Goal: Transaction & Acquisition: Purchase product/service

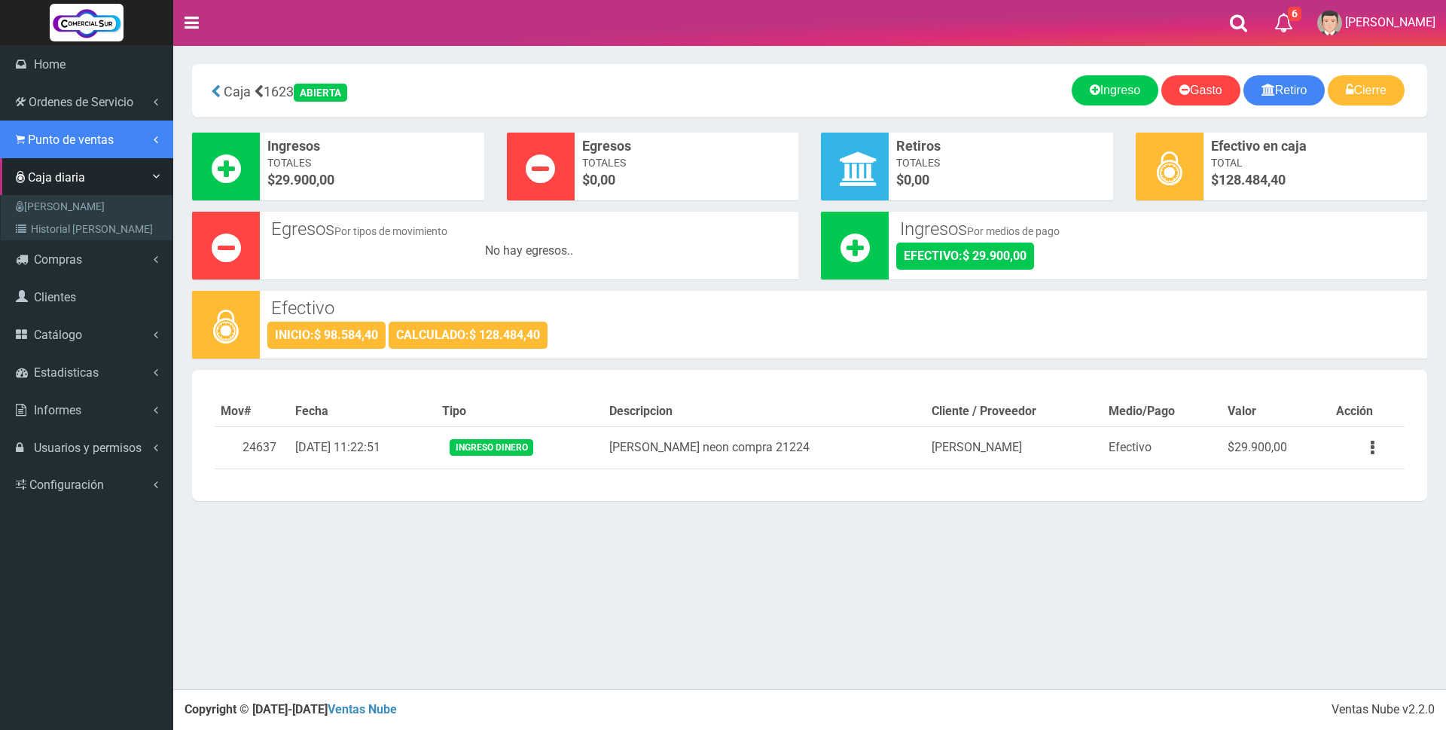
click at [50, 136] on span "Punto de ventas" at bounding box center [71, 140] width 86 height 14
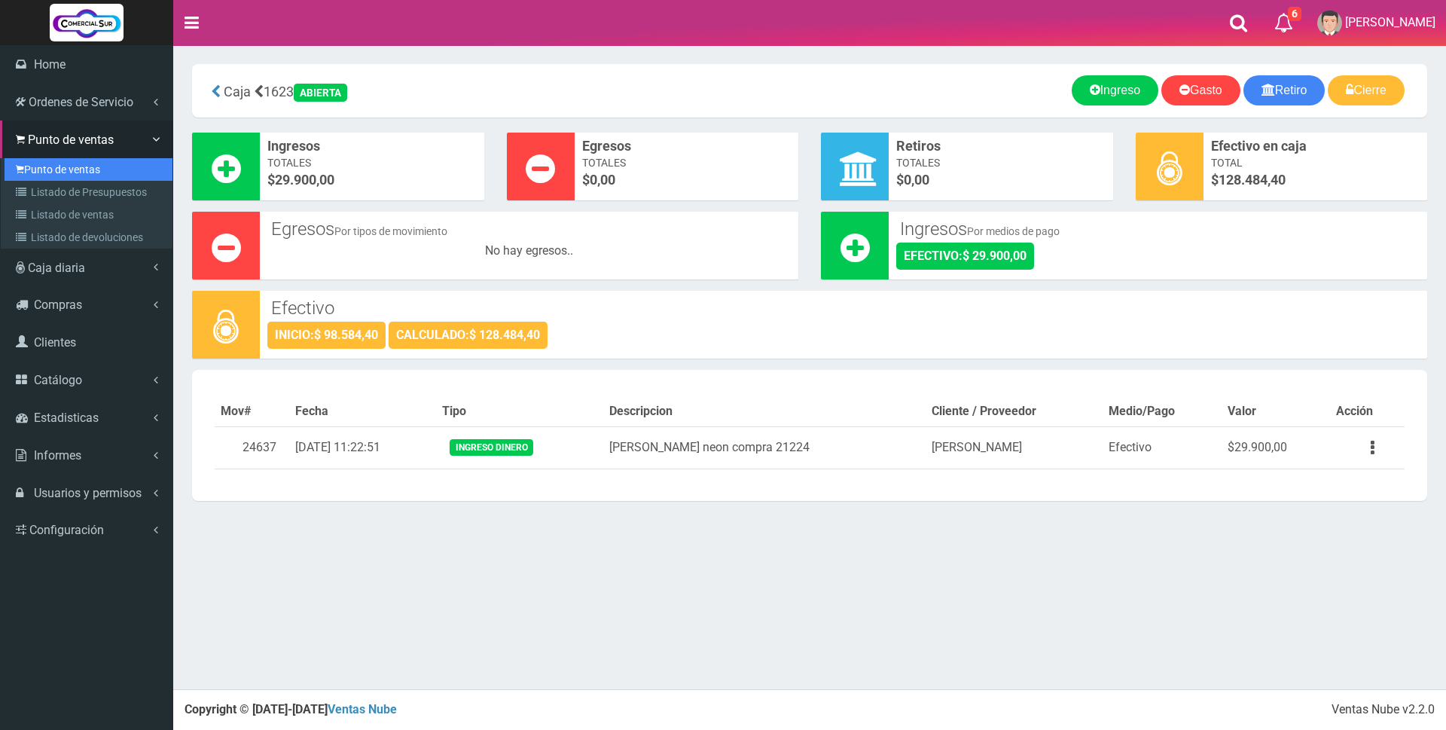
click at [49, 171] on link "Punto de ventas" at bounding box center [89, 169] width 168 height 23
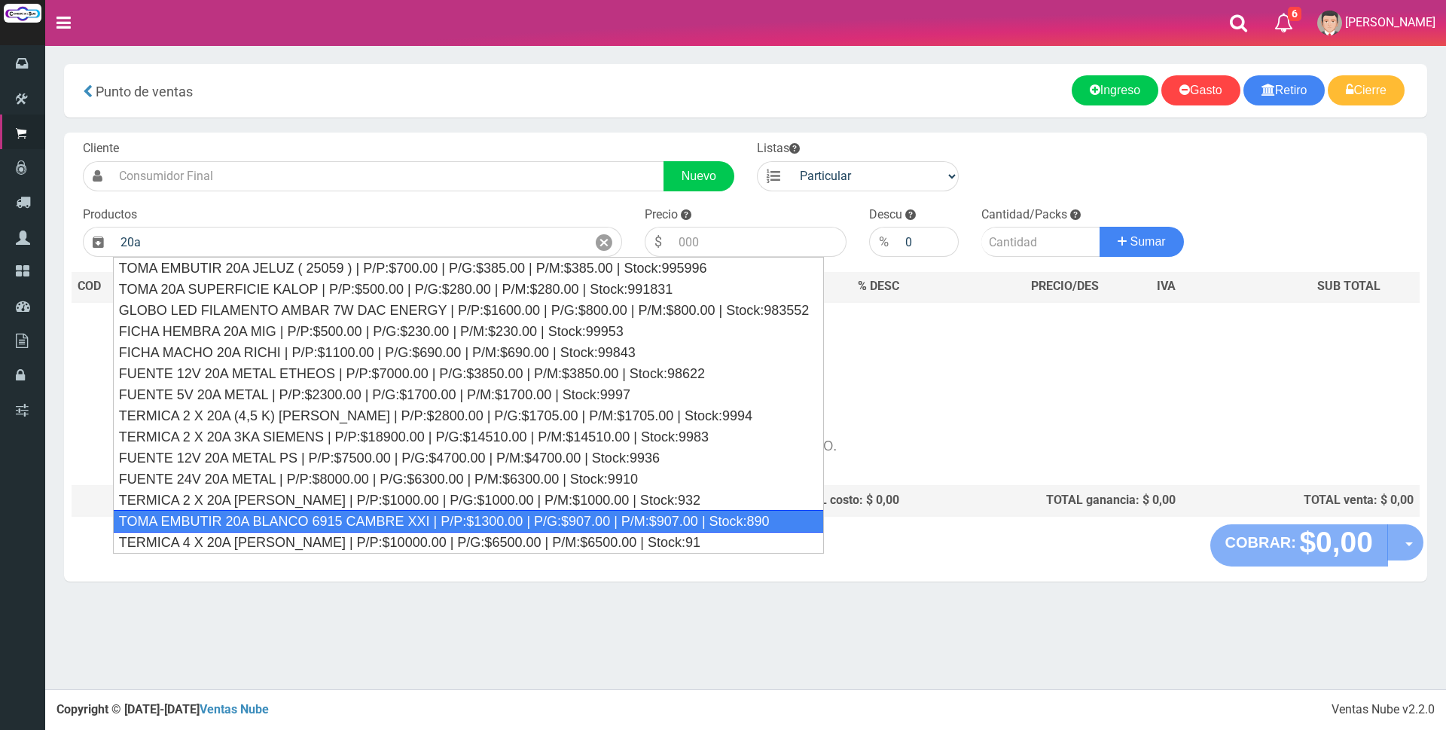
click at [354, 526] on div "TOMA EMBUTIR 20A BLANCO 6915 CAMBRE XXI | P/P:$1300.00 | P/G:$907.00 | P/M:$907…" at bounding box center [469, 521] width 712 height 23
type input "TOMA EMBUTIR 20A BLANCO 6915 CAMBRE XXI | P/P:$1300.00 | P/G:$907.00 | P/M:$907…"
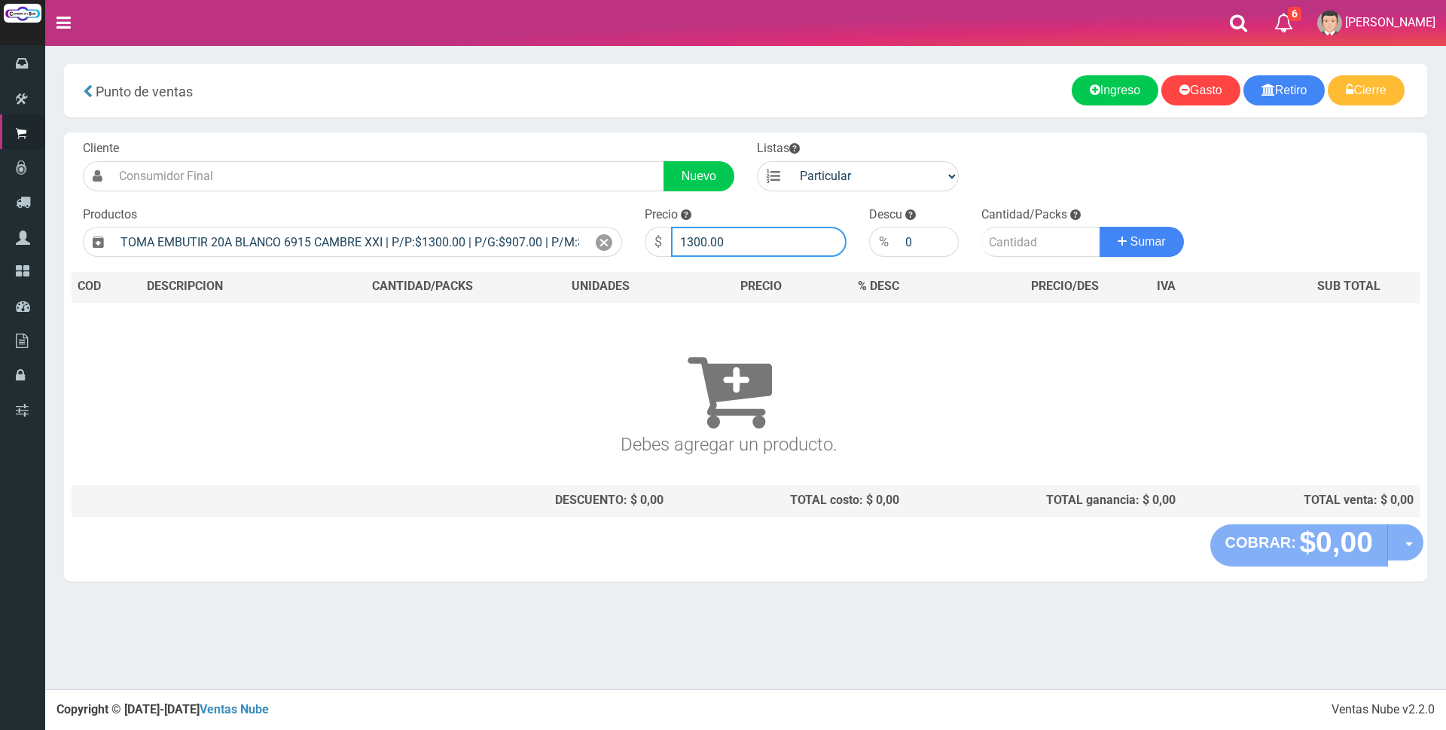
click at [762, 245] on input "1300.00" at bounding box center [758, 242] width 175 height 30
type input "1"
type input "4500"
click at [1033, 234] on input "number" at bounding box center [1040, 242] width 119 height 30
type input "2"
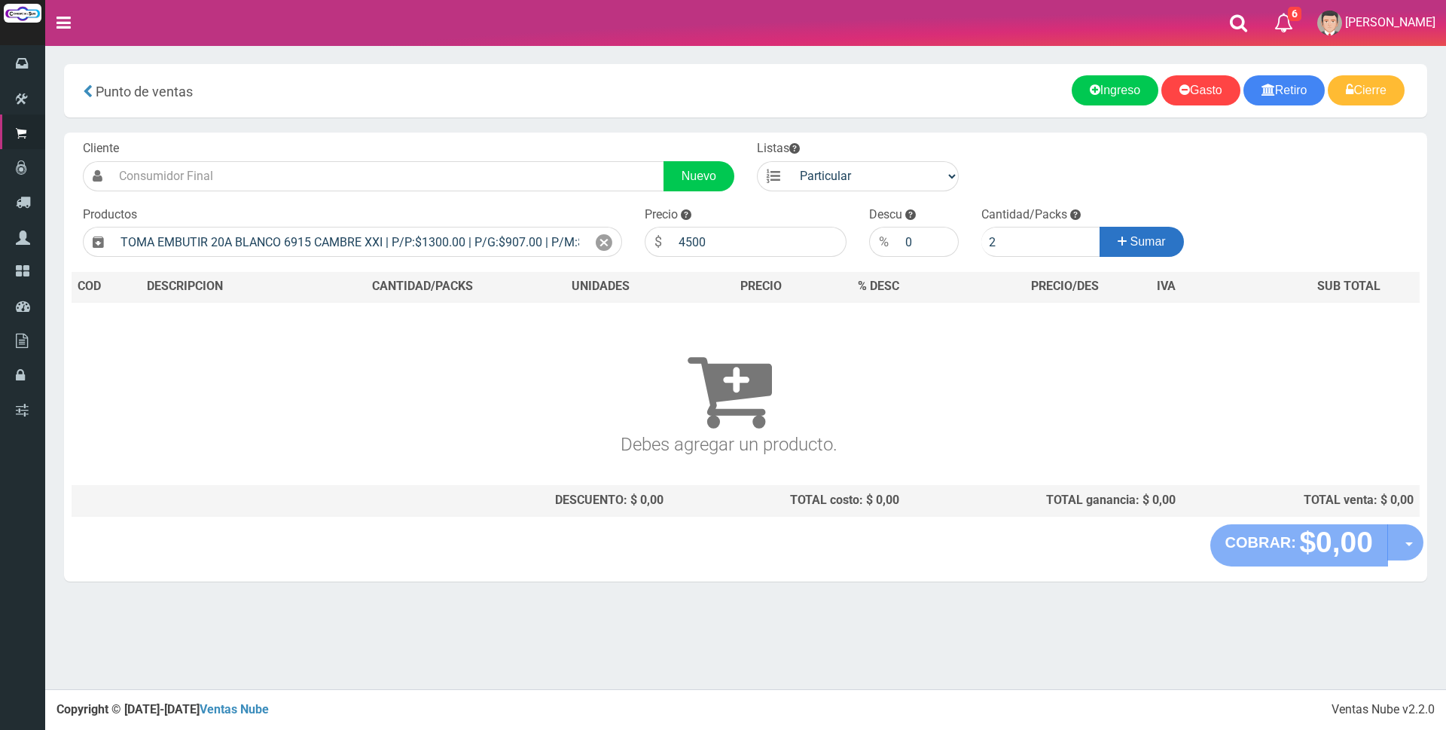
click at [1134, 249] on button "Sumar" at bounding box center [1141, 242] width 84 height 30
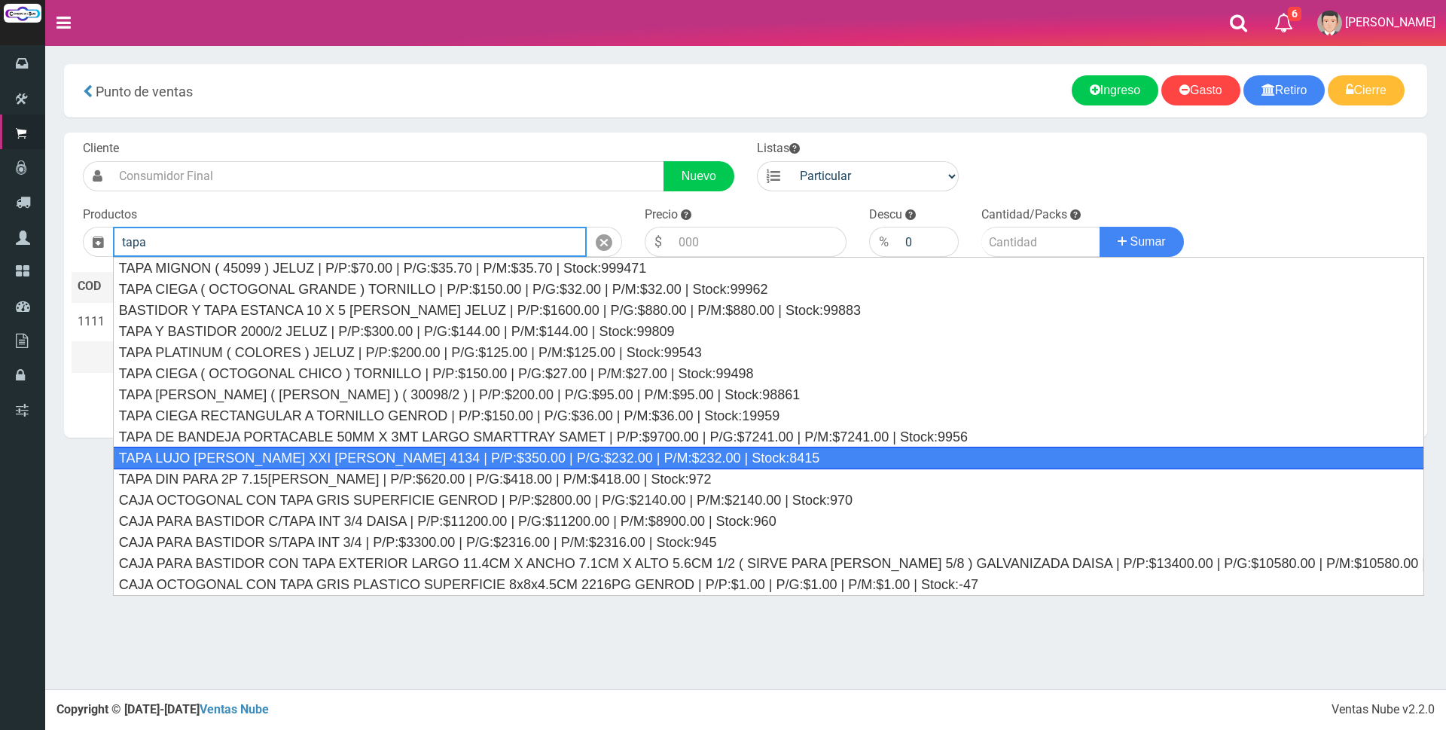
click at [338, 450] on div "TAPA LUJO [PERSON_NAME] XXI [PERSON_NAME] 4134 | P/P:$350.00 | P/G:$232.00 | P/…" at bounding box center [768, 457] width 1311 height 23
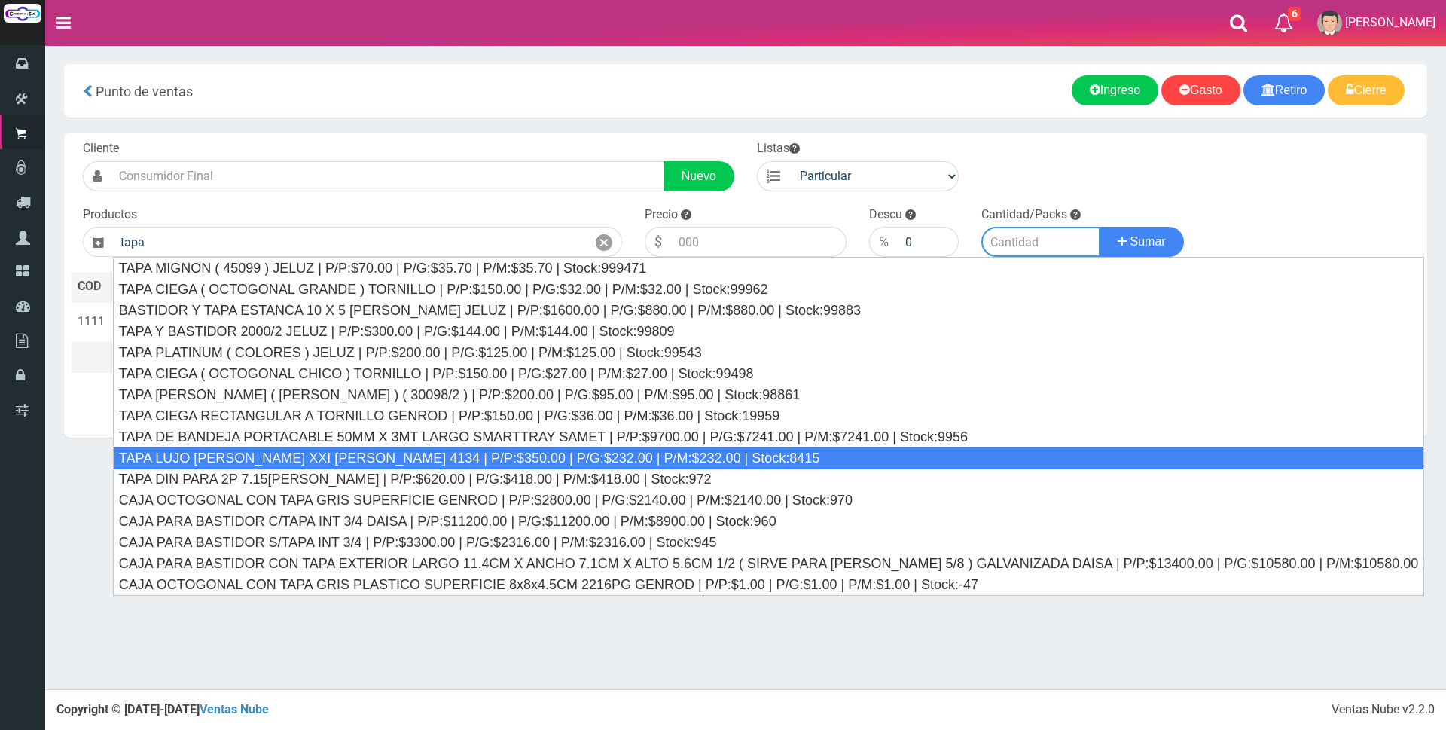
type input "TAPA LUJO [PERSON_NAME] XXI [PERSON_NAME] 4134 | P/P:$350.00 | P/G:$232.00 | P/…"
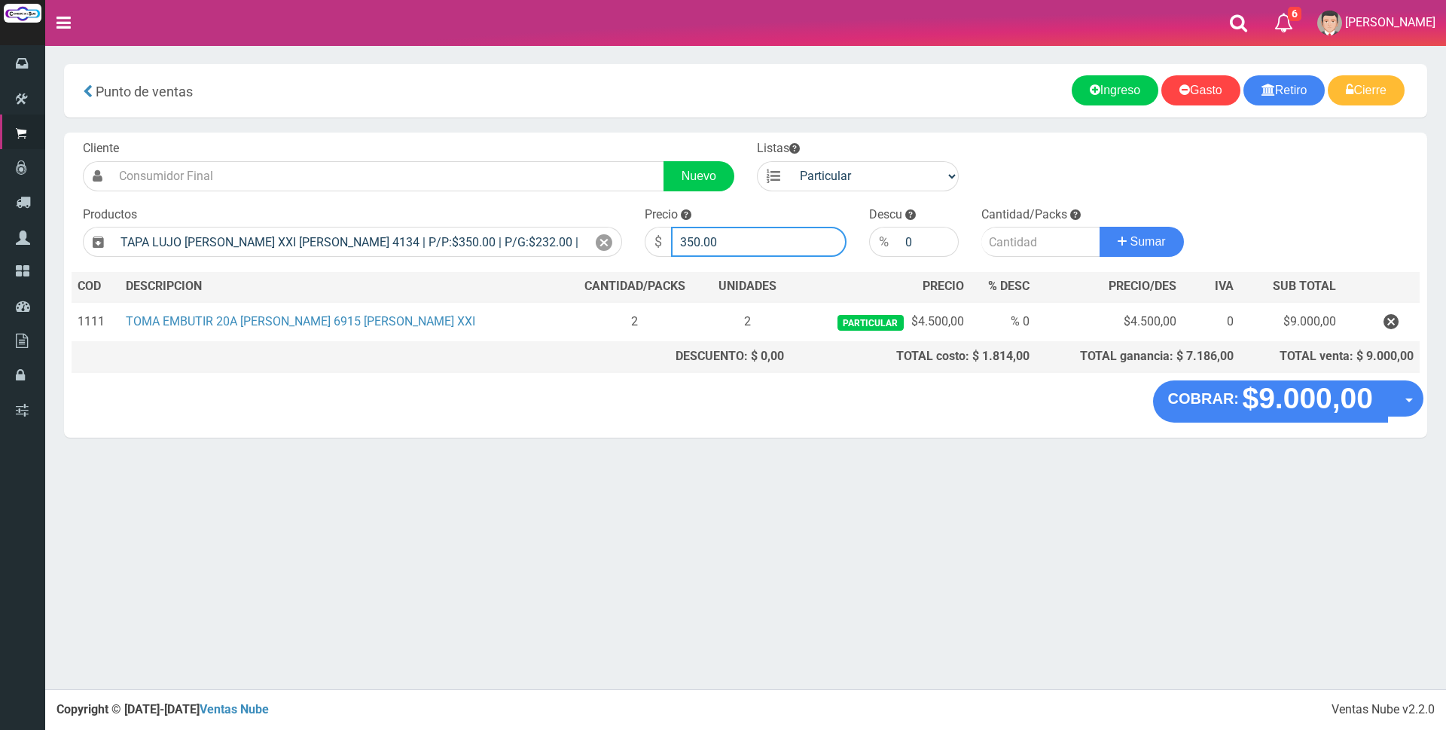
drag, startPoint x: 739, startPoint y: 243, endPoint x: 760, endPoint y: 259, distance: 26.4
click at [741, 245] on input "350.00" at bounding box center [758, 242] width 175 height 30
type input "3"
type input "1200"
click at [999, 251] on input "number" at bounding box center [1040, 242] width 119 height 30
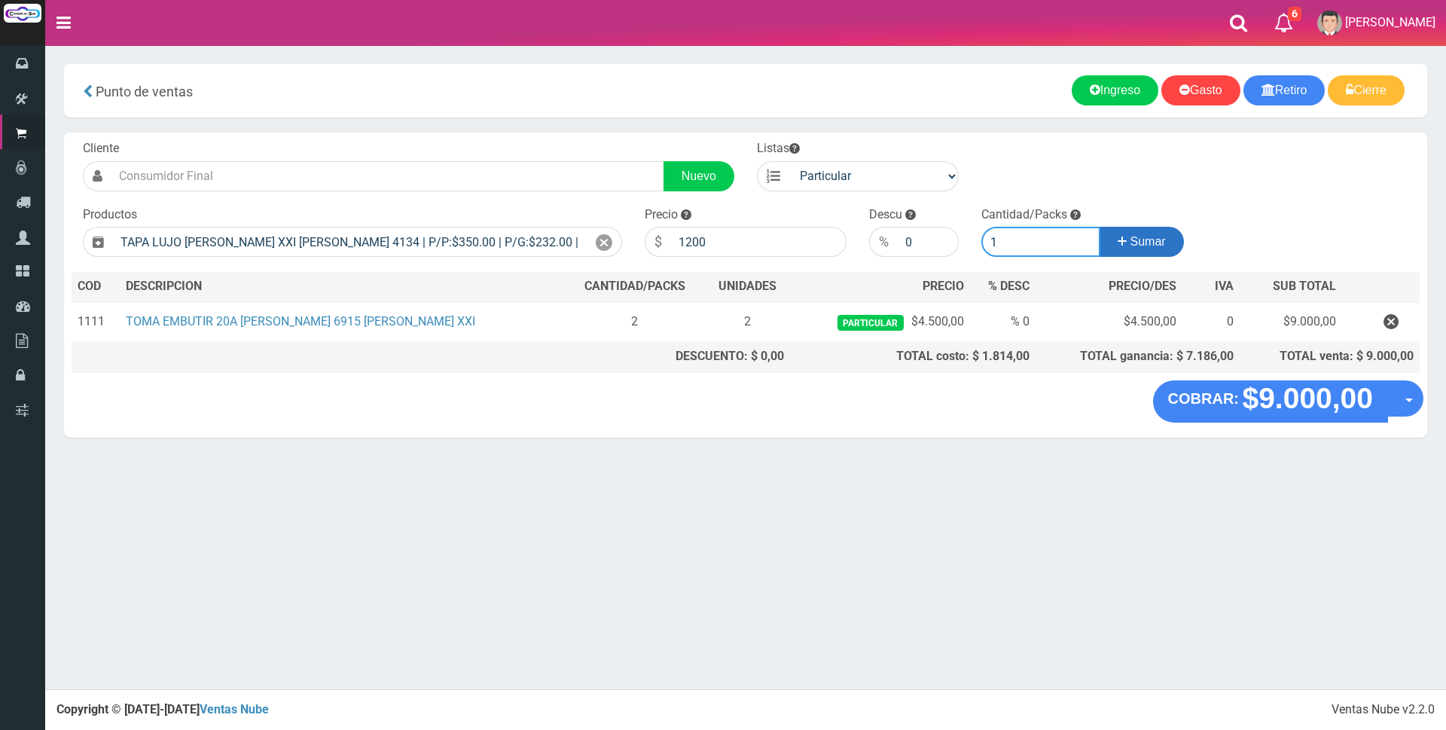
type input "1"
click at [1154, 244] on span "Sumar" at bounding box center [1147, 241] width 35 height 13
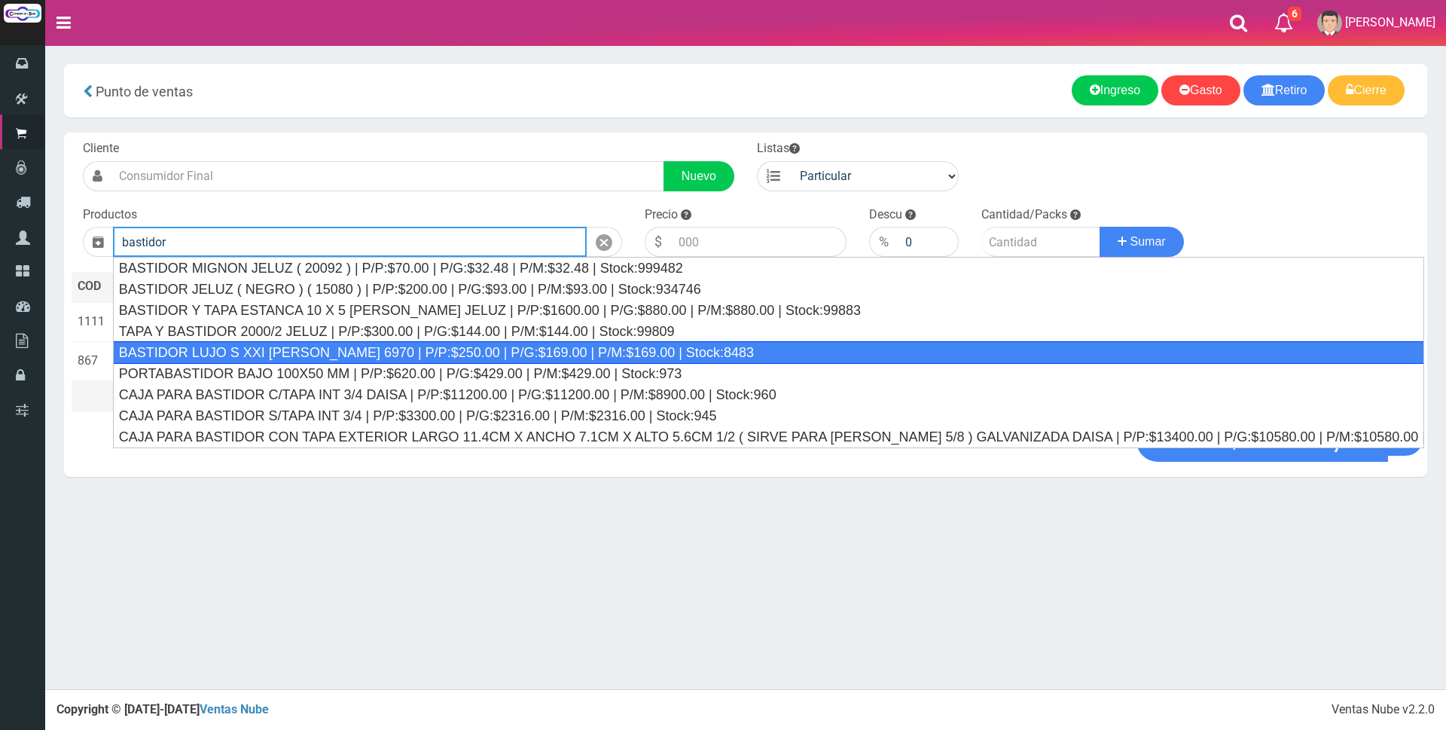
click at [274, 349] on div "BASTIDOR LUJO S XXI [PERSON_NAME] 6970 | P/P:$250.00 | P/G:$169.00 | P/M:$169.0…" at bounding box center [768, 352] width 1311 height 23
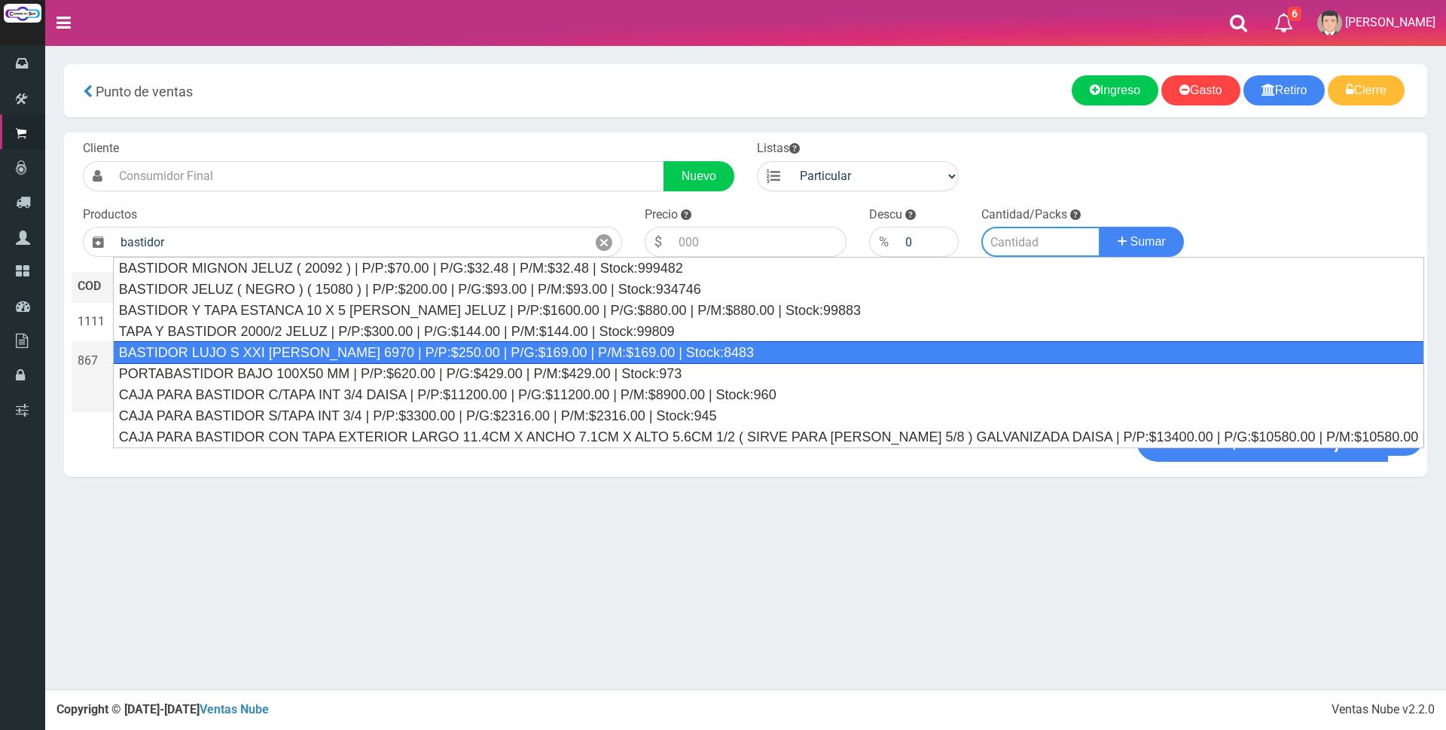
type input "BASTIDOR LUJO S XXI [PERSON_NAME] 6970 | P/P:$250.00 | P/G:$169.00 | P/M:$169.0…"
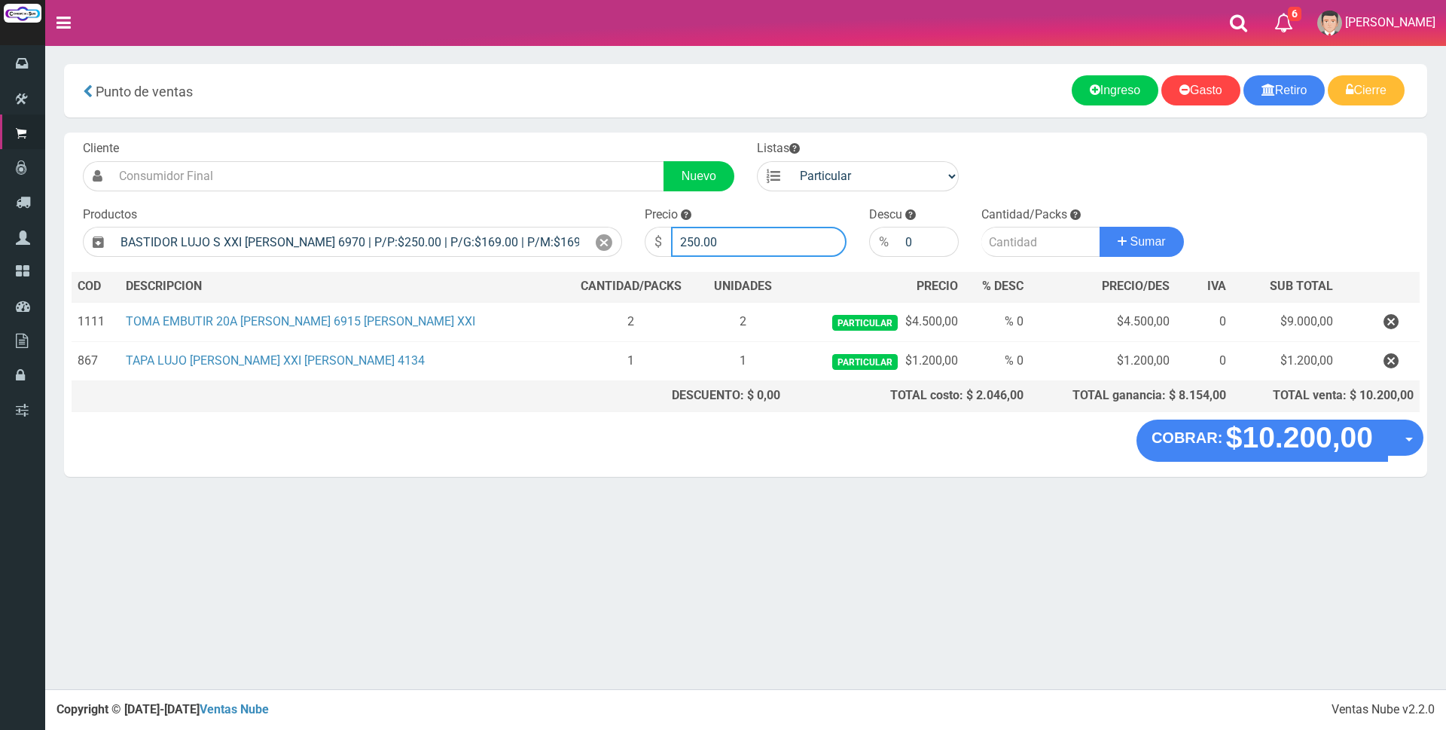
click at [751, 249] on input "250.00" at bounding box center [758, 242] width 175 height 30
type input "2"
type input "800"
click at [1019, 238] on input "number" at bounding box center [1040, 242] width 119 height 30
type input "1"
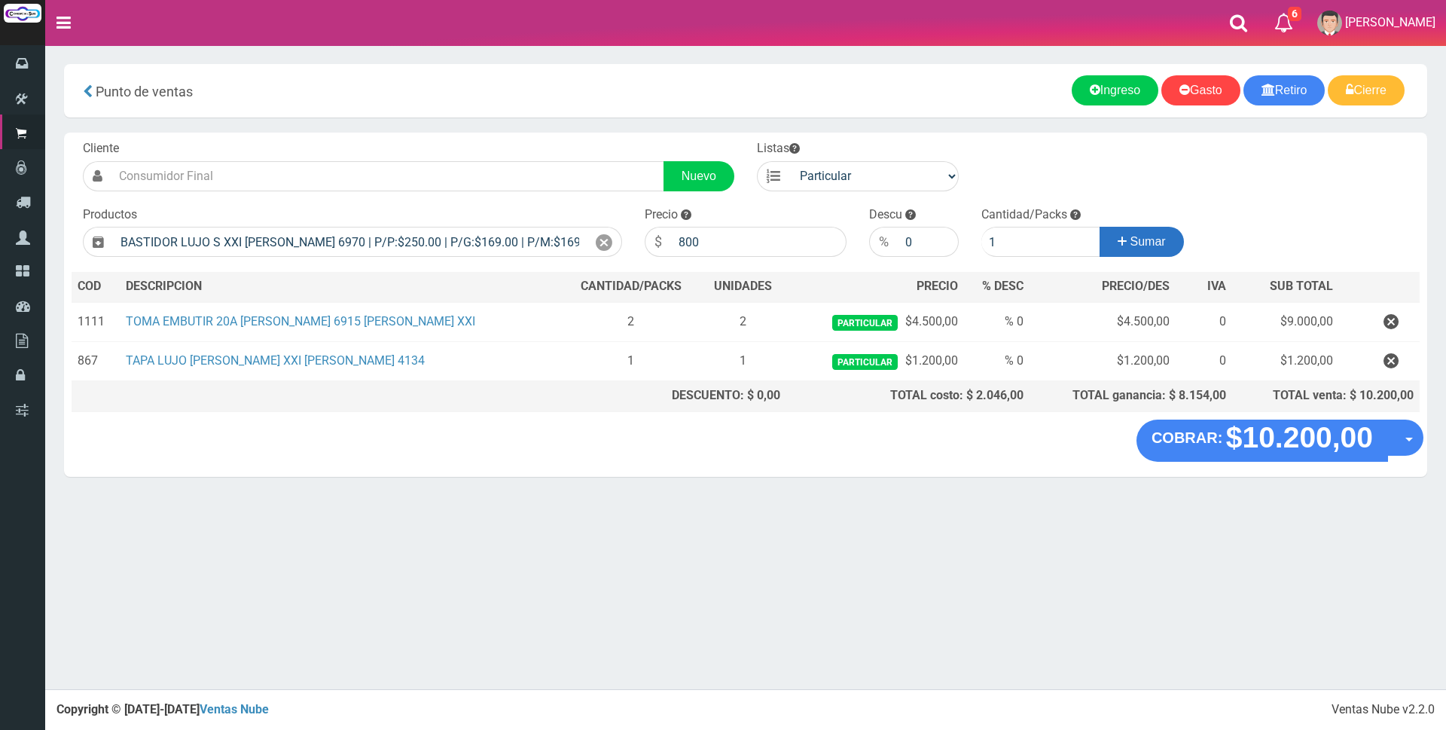
click at [1133, 239] on span "Sumar" at bounding box center [1147, 241] width 35 height 13
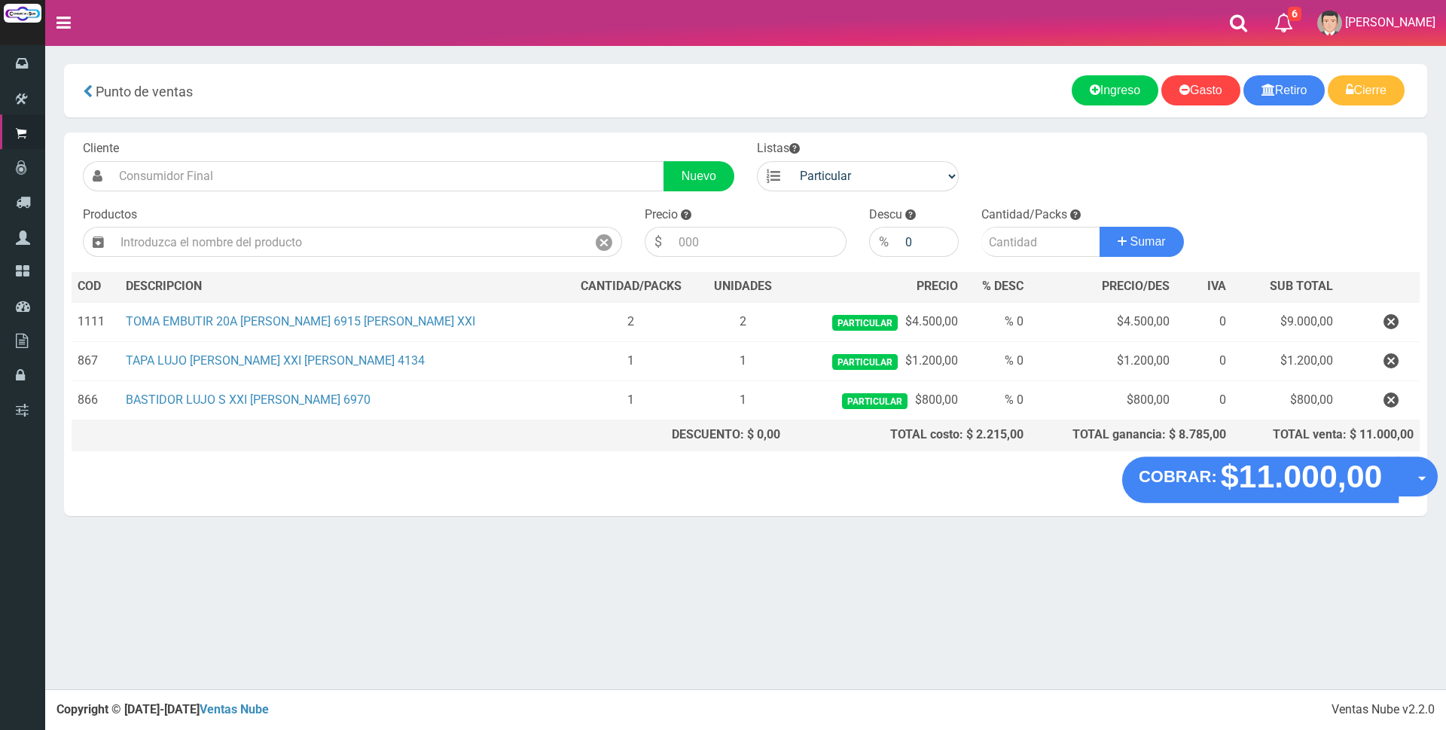
click at [1292, 480] on strong "$11.000,00" at bounding box center [1301, 476] width 162 height 35
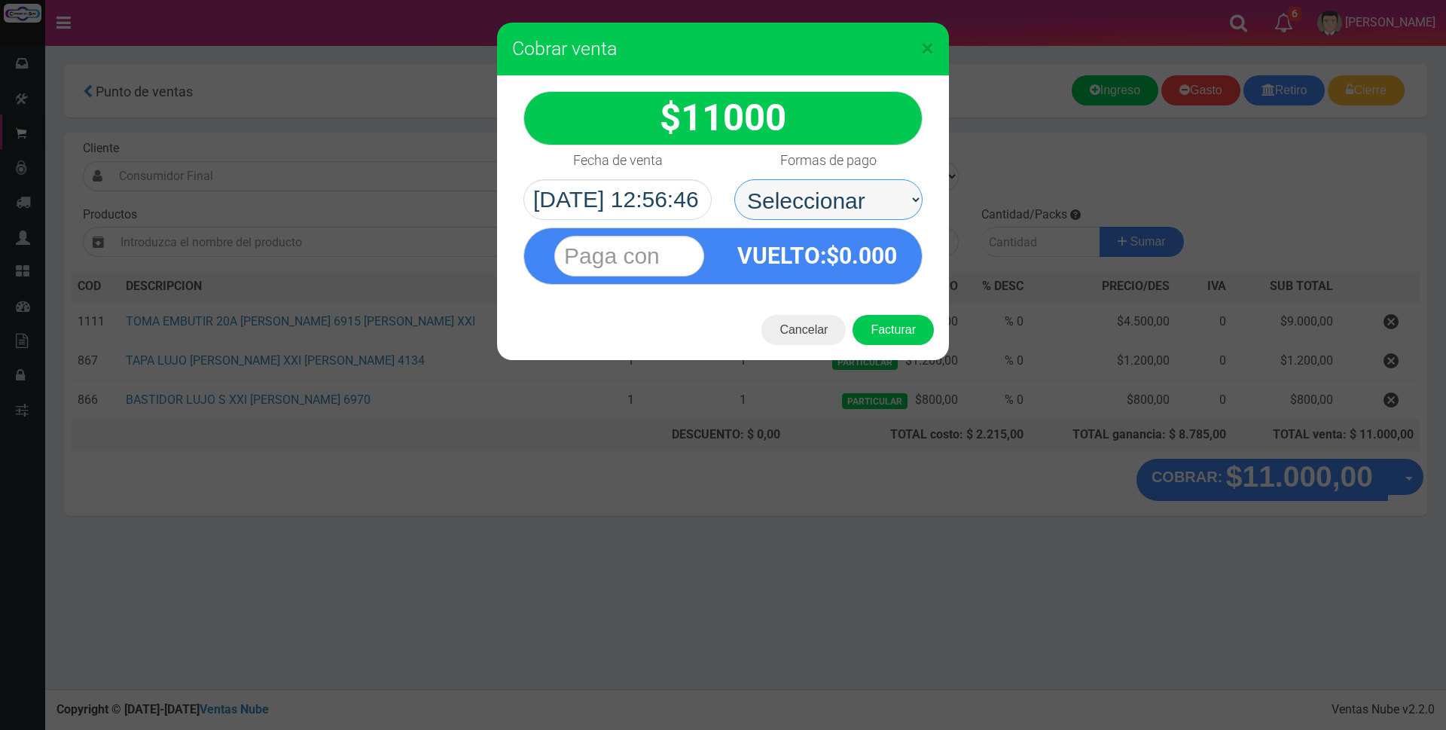
click at [858, 196] on select "Seleccionar Efectivo Tarjeta de Crédito Depósito Débito" at bounding box center [828, 199] width 188 height 41
select select "Efectivo"
click at [734, 179] on select "Seleccionar Efectivo Tarjeta de Crédito Depósito Débito" at bounding box center [828, 199] width 188 height 41
click at [672, 248] on input "text" at bounding box center [629, 256] width 150 height 41
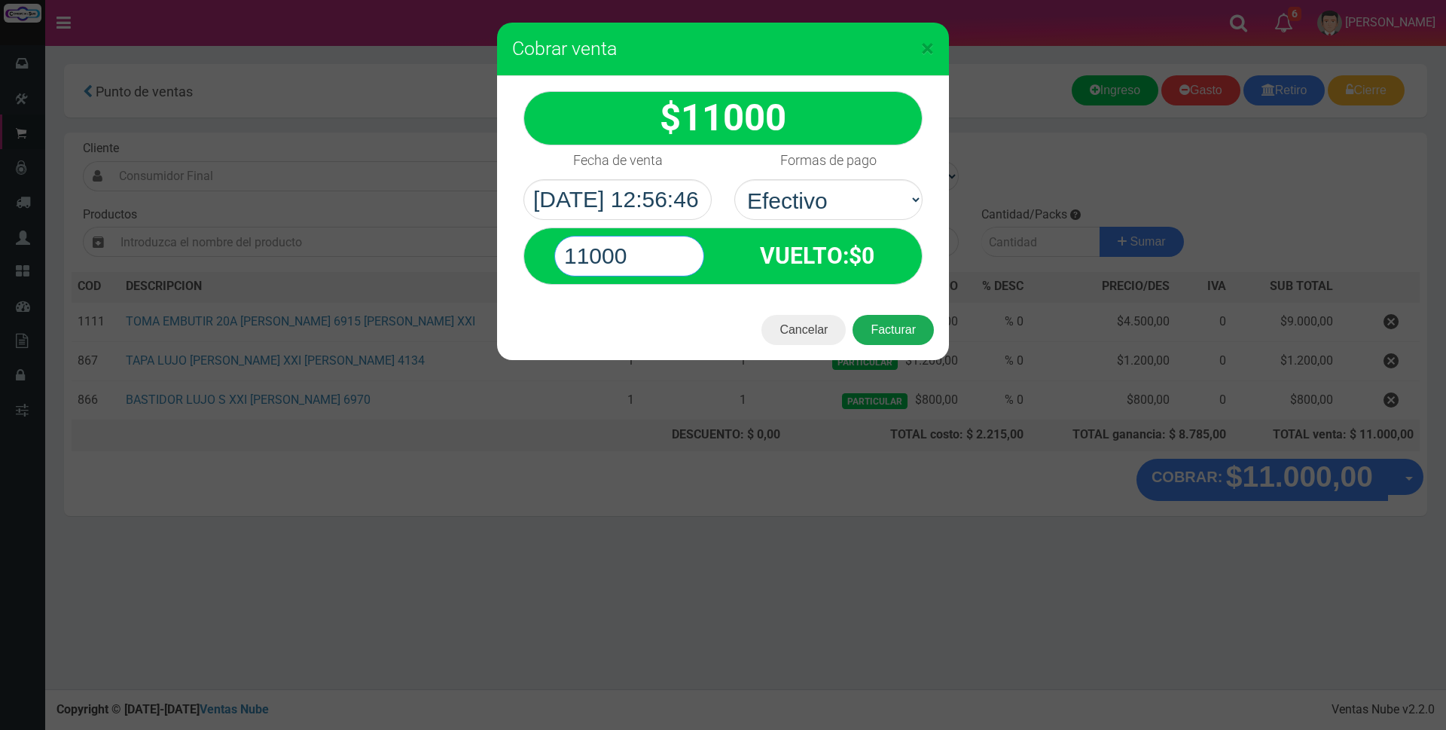
type input "11000"
click at [873, 328] on button "Facturar" at bounding box center [892, 330] width 81 height 30
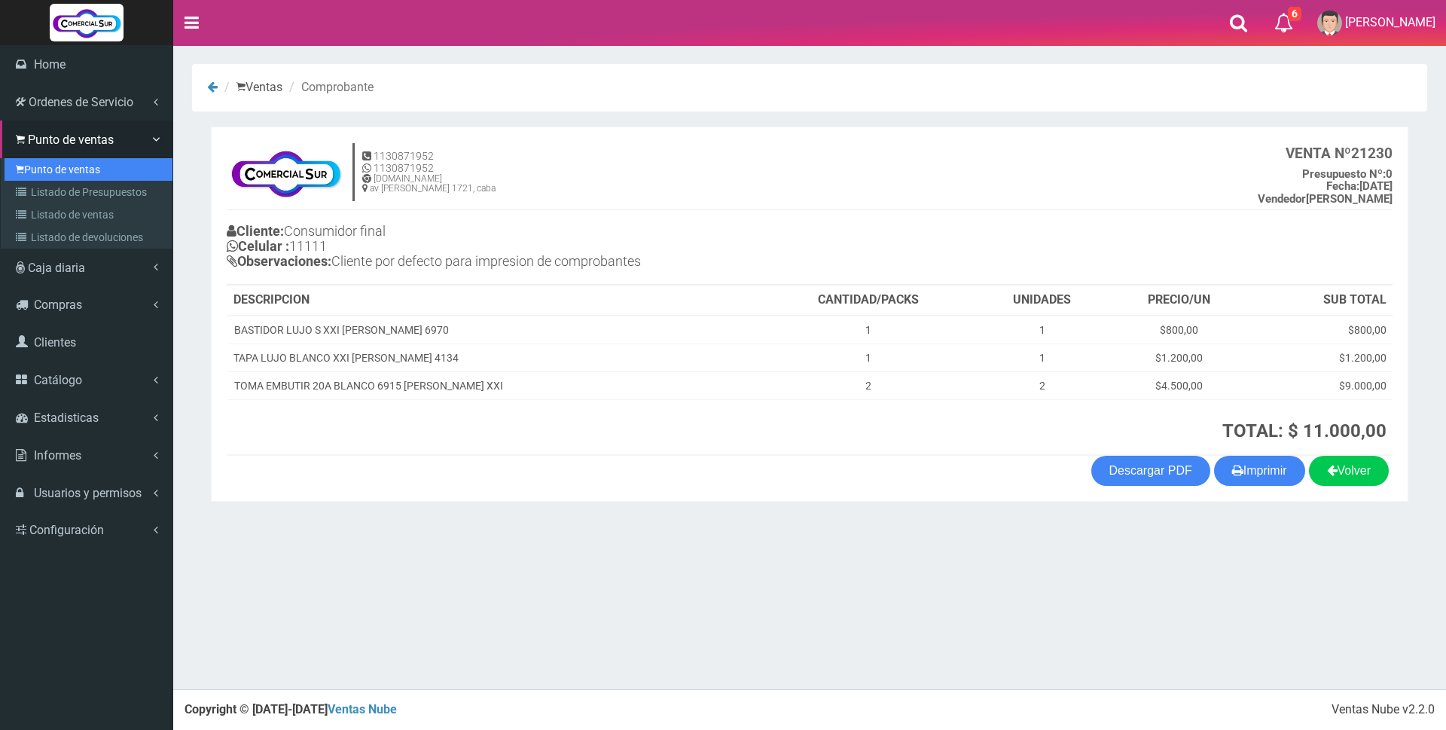
click at [55, 166] on link "Punto de ventas" at bounding box center [89, 169] width 168 height 23
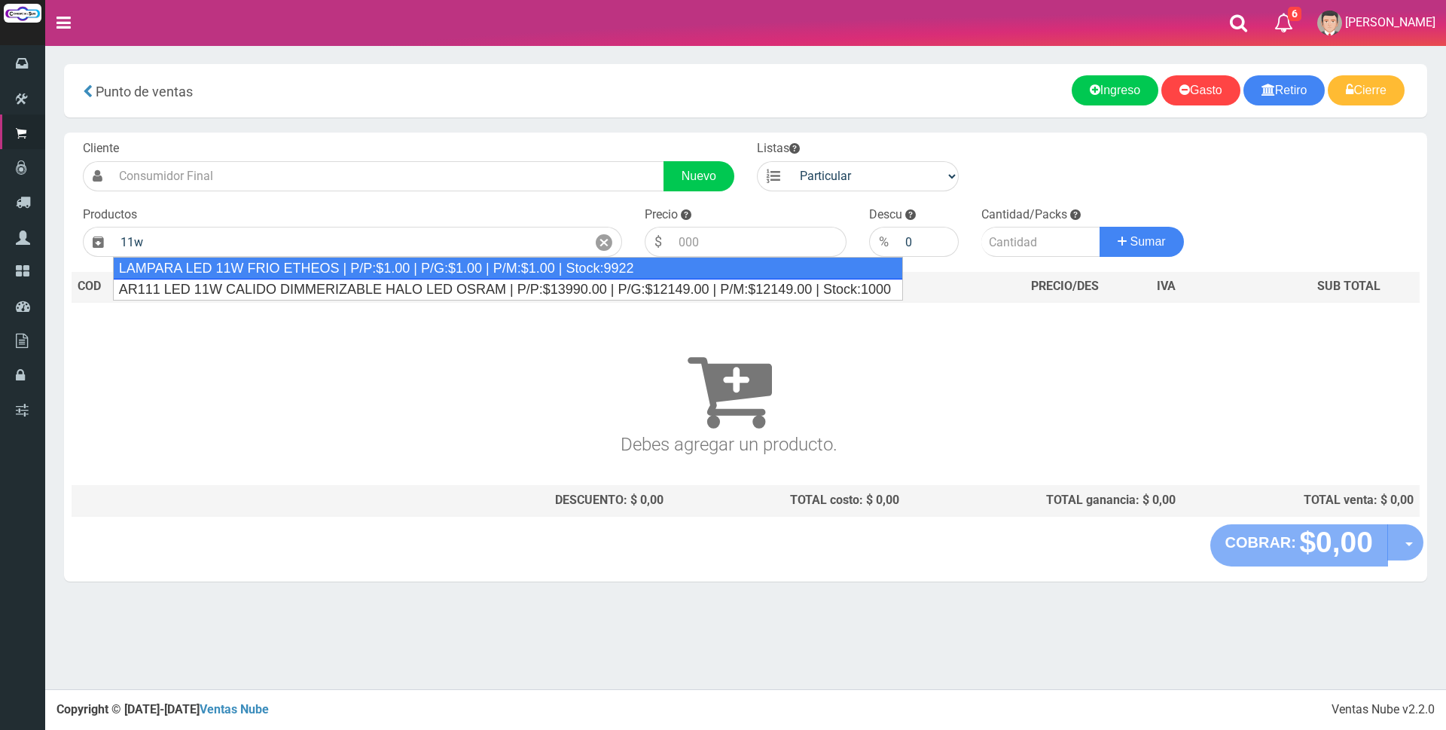
drag, startPoint x: 304, startPoint y: 266, endPoint x: 623, endPoint y: 277, distance: 318.7
click at [321, 264] on div "LAMPARA LED 11W FRIO ETHEOS | P/P:$1.00 | P/G:$1.00 | P/M:$1.00 | Stock:9922" at bounding box center [508, 268] width 790 height 23
type input "LAMPARA LED 11W FRIO ETHEOS | P/P:$1.00 | P/G:$1.00 | P/M:$1.00 | Stock:9922"
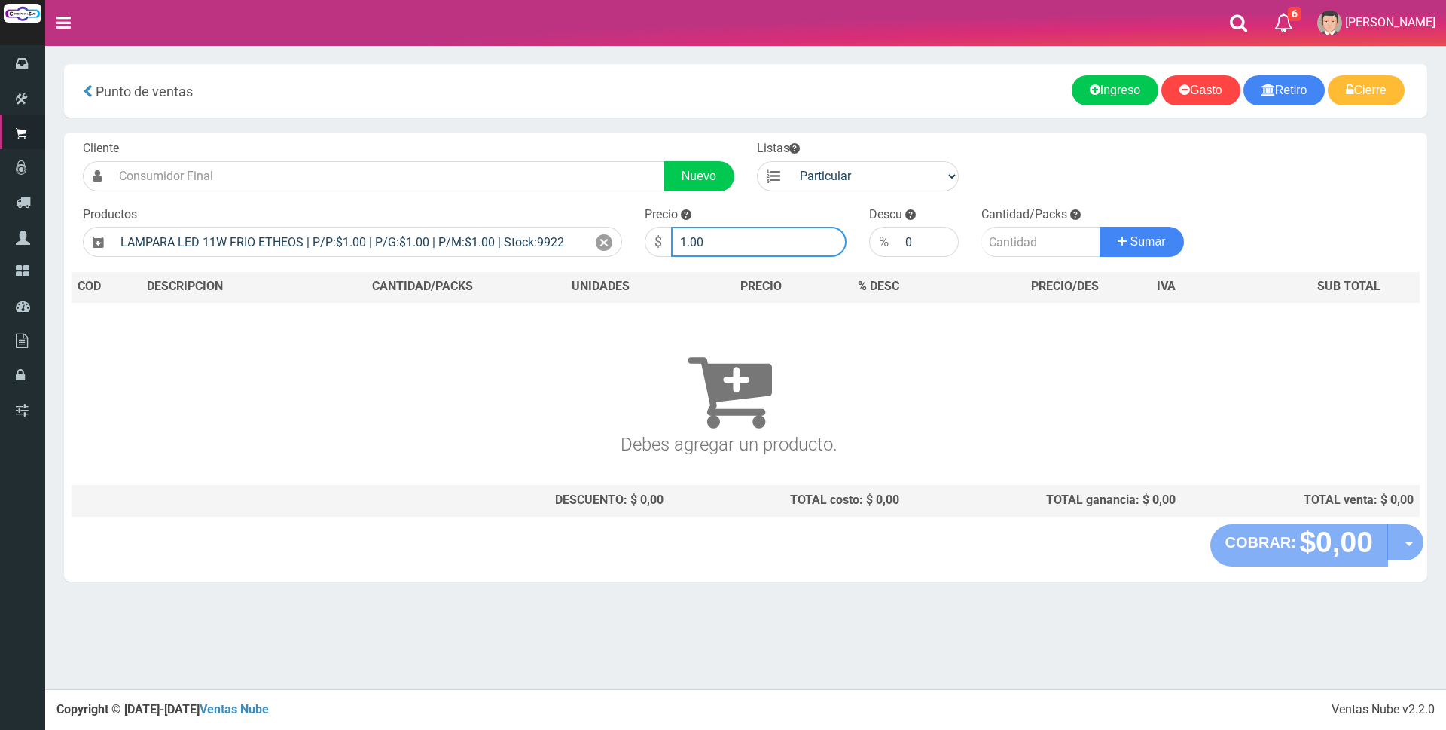
click at [738, 238] on input "1.00" at bounding box center [758, 242] width 175 height 30
type input "1"
type input "1875"
drag, startPoint x: 1007, startPoint y: 235, endPoint x: 1035, endPoint y: 239, distance: 28.9
click at [1007, 235] on input "number" at bounding box center [1040, 242] width 119 height 30
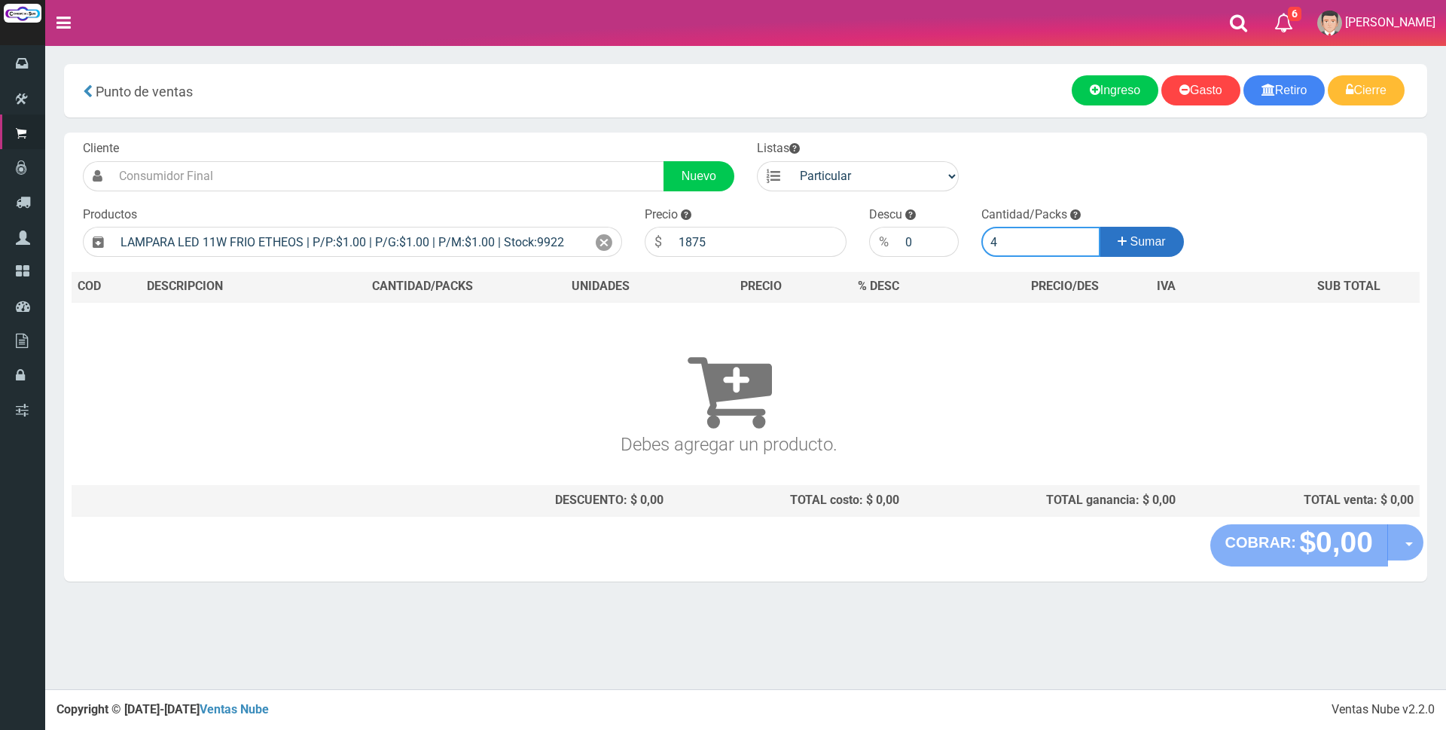
type input "4"
click at [1172, 244] on button "Sumar" at bounding box center [1141, 242] width 84 height 30
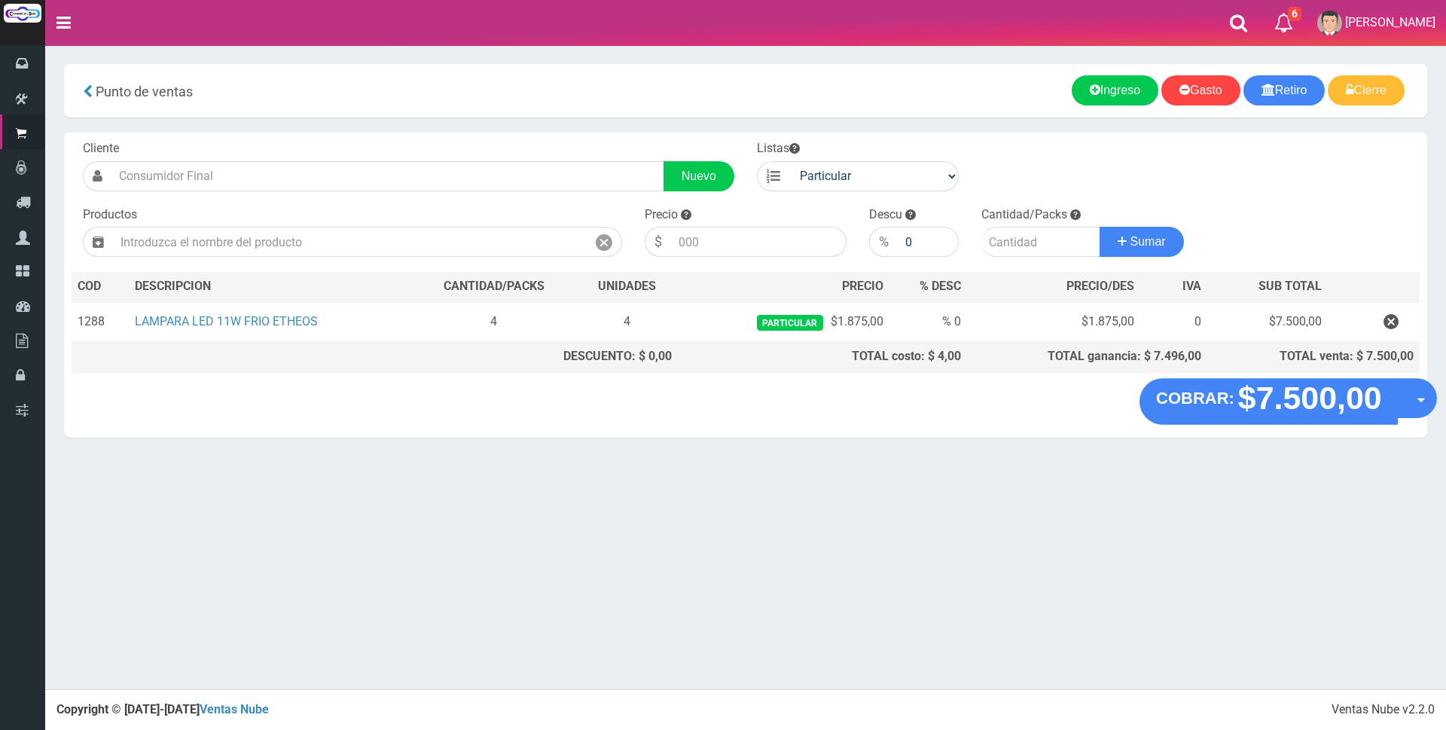
click at [1315, 406] on strong "$7.500,00" at bounding box center [1309, 397] width 144 height 35
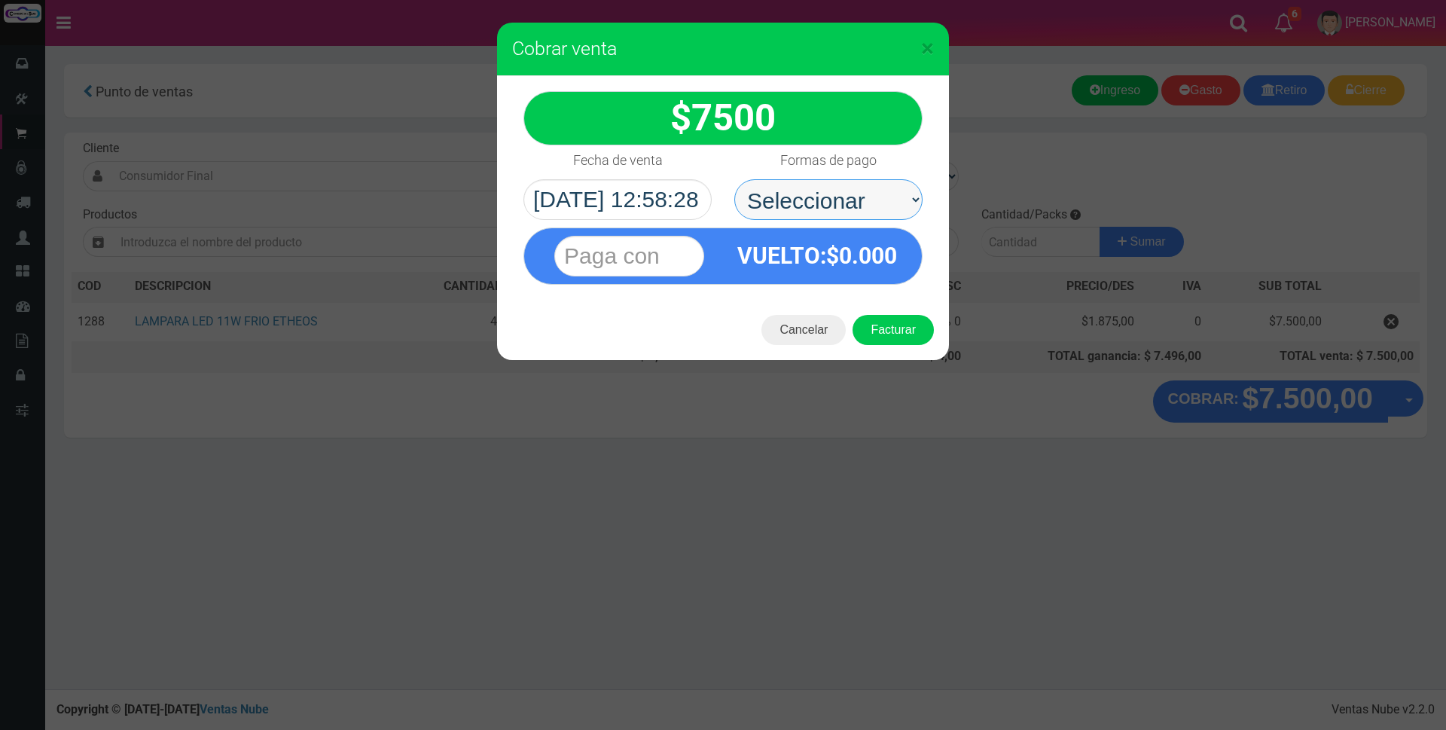
click at [873, 198] on select "Seleccionar Efectivo Tarjeta de Crédito Depósito Débito" at bounding box center [828, 199] width 188 height 41
select select "Efectivo"
click at [734, 179] on select "Seleccionar Efectivo Tarjeta de Crédito Depósito Débito" at bounding box center [828, 199] width 188 height 41
click at [688, 251] on input "text" at bounding box center [629, 256] width 150 height 41
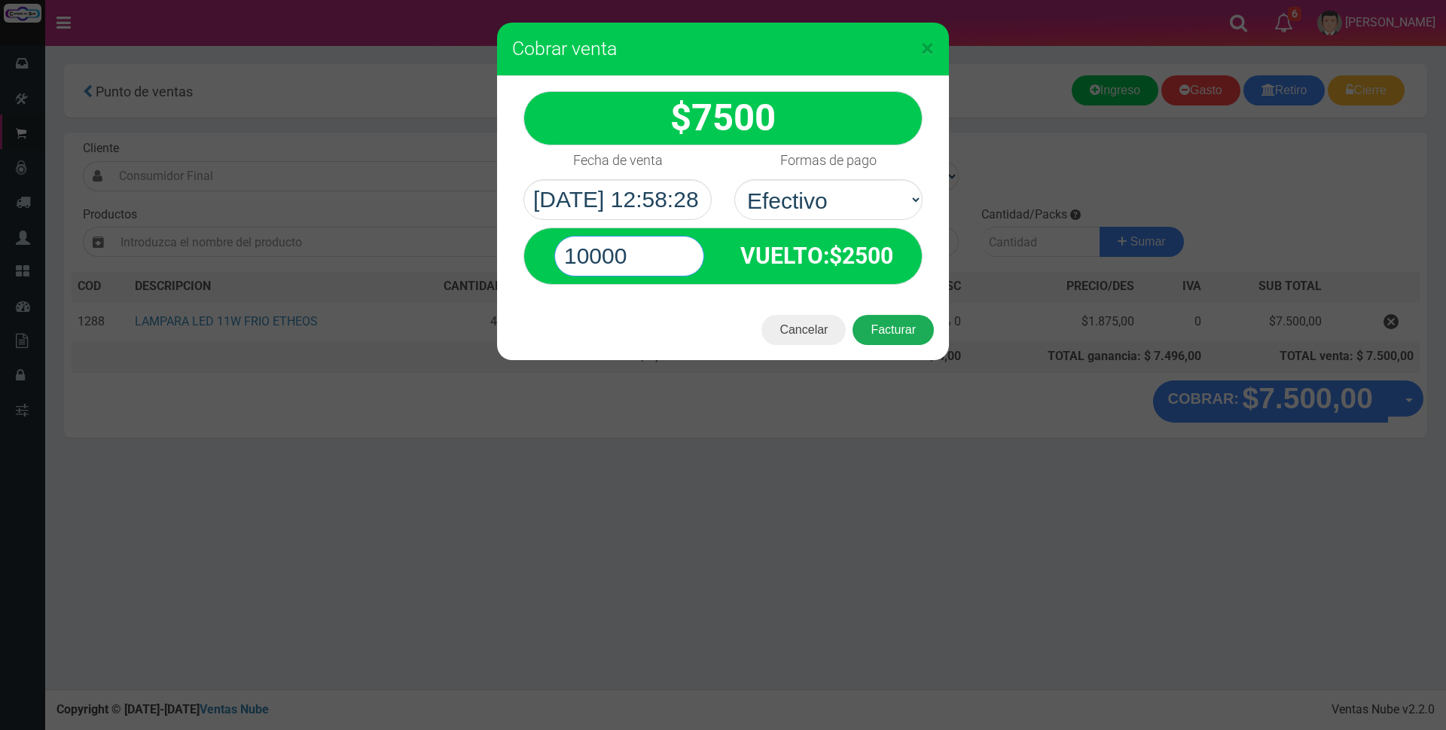
type input "10000"
click at [879, 335] on button "Facturar" at bounding box center [892, 330] width 81 height 30
